Goal: Find specific page/section: Find specific page/section

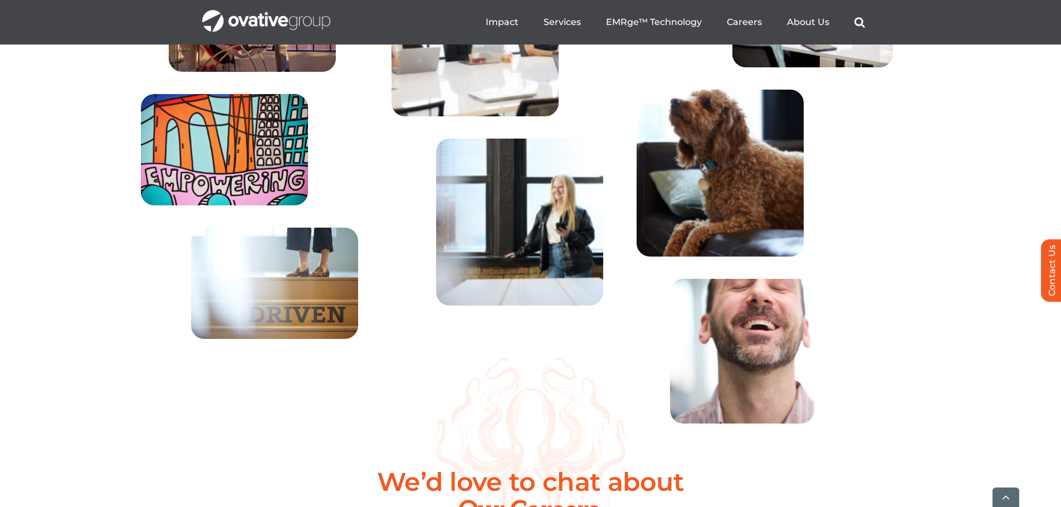
scroll to position [4046, 0]
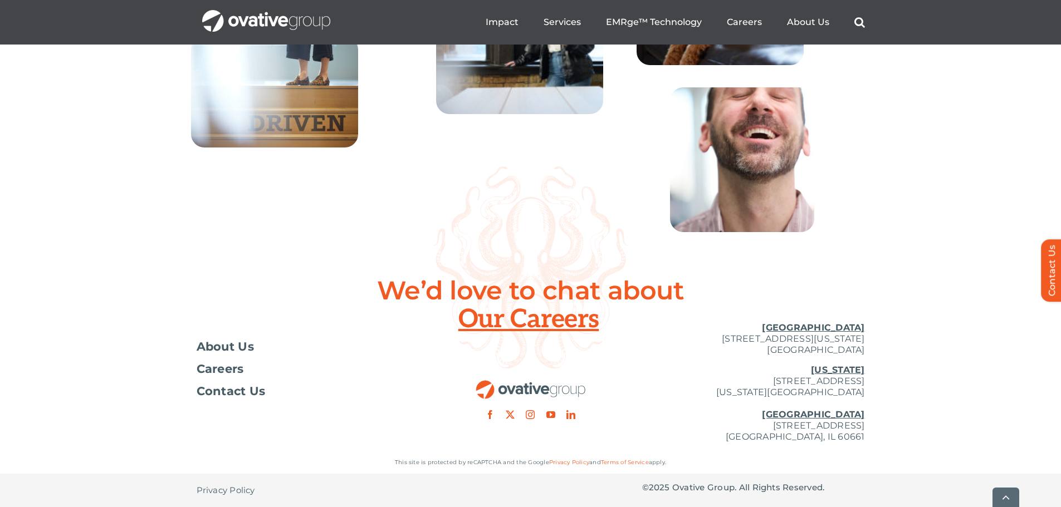
click at [476, 321] on div at bounding box center [530, 367] width 223 height 106
click at [232, 369] on span "Careers" at bounding box center [220, 369] width 47 height 11
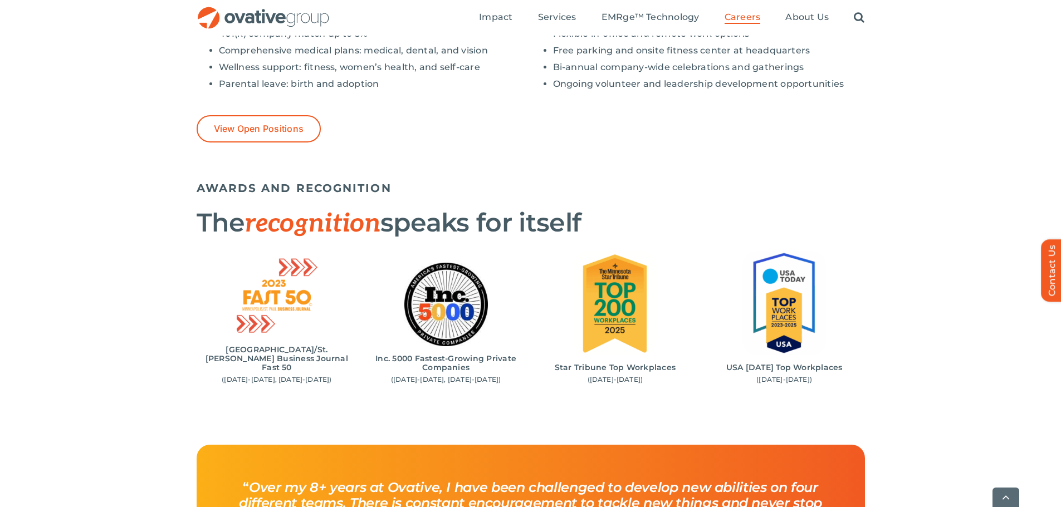
scroll to position [1002, 0]
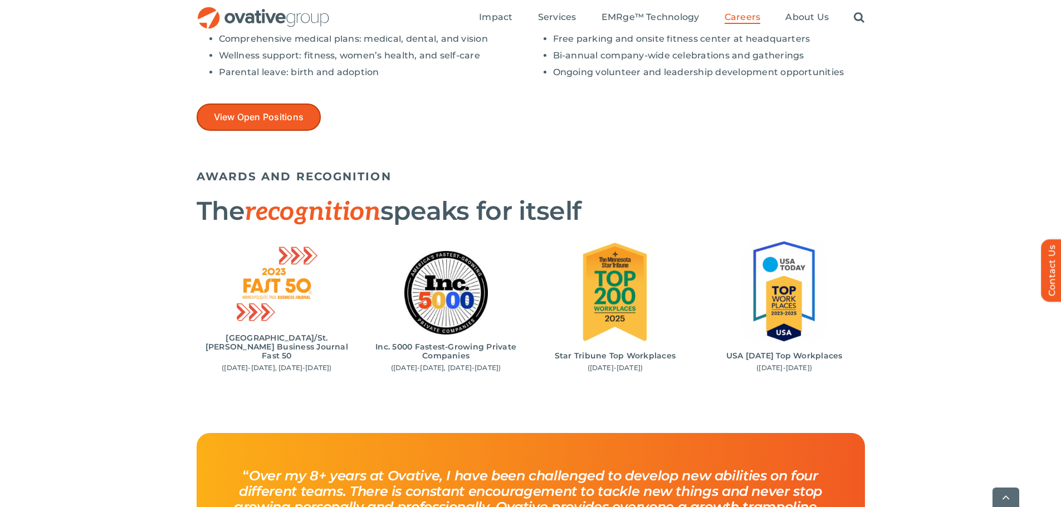
click at [256, 116] on span "View Open Positions" at bounding box center [259, 117] width 90 height 11
